Goal: Navigation & Orientation: Find specific page/section

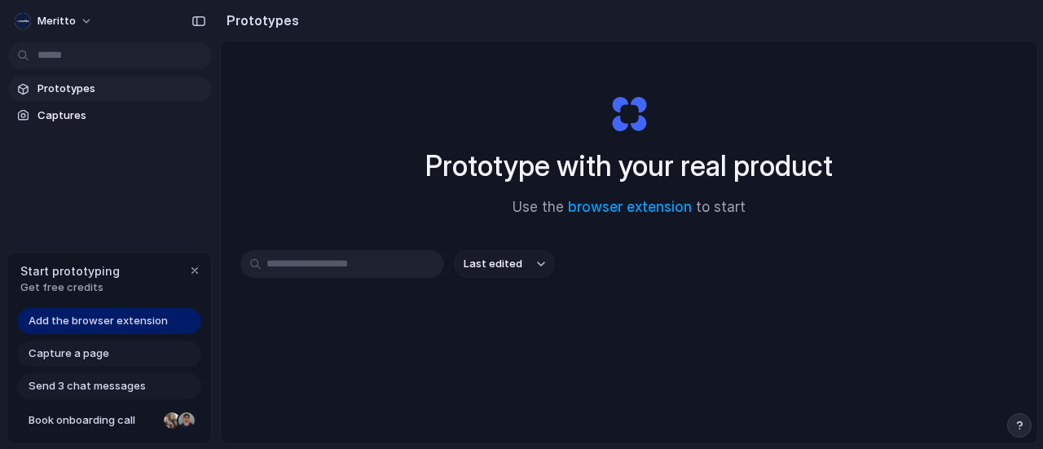
click at [396, 266] on input "text" at bounding box center [342, 264] width 204 height 28
click at [353, 174] on div "Prototype with your real product Use the browser extension to start" at bounding box center [629, 149] width 652 height 176
click at [638, 203] on link "browser extension" at bounding box center [630, 207] width 124 height 16
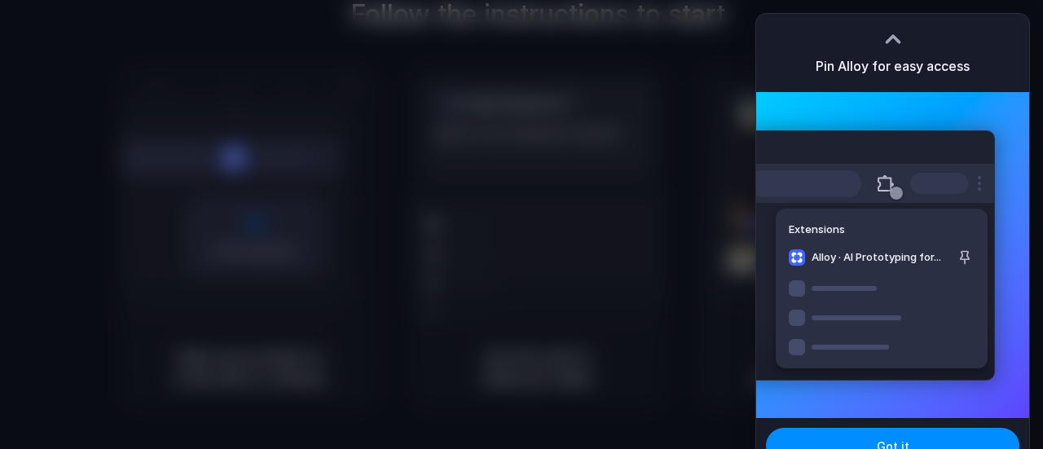
click at [879, 37] on div "Pin Alloy for easy access" at bounding box center [892, 53] width 273 height 78
click at [900, 33] on div at bounding box center [893, 39] width 24 height 24
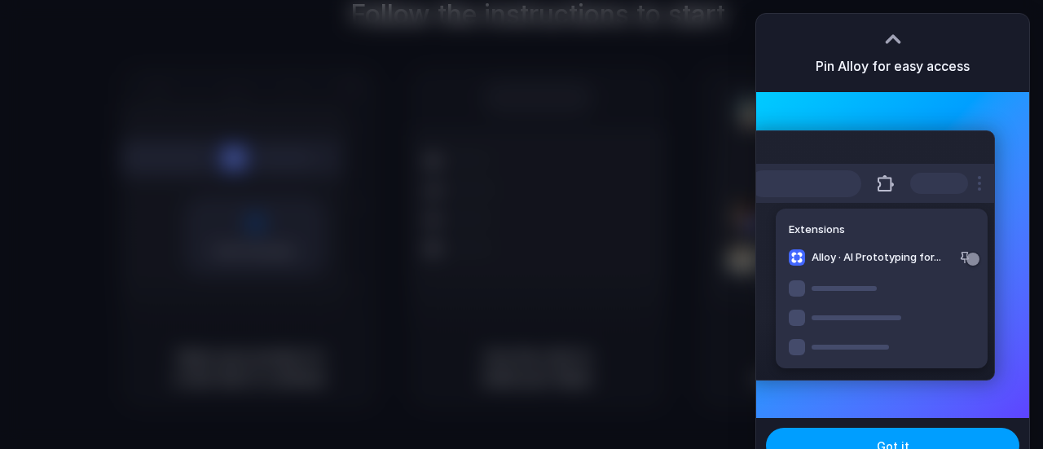
click at [870, 434] on button "Got it" at bounding box center [892, 446] width 253 height 36
